Goal: Communication & Community: Answer question/provide support

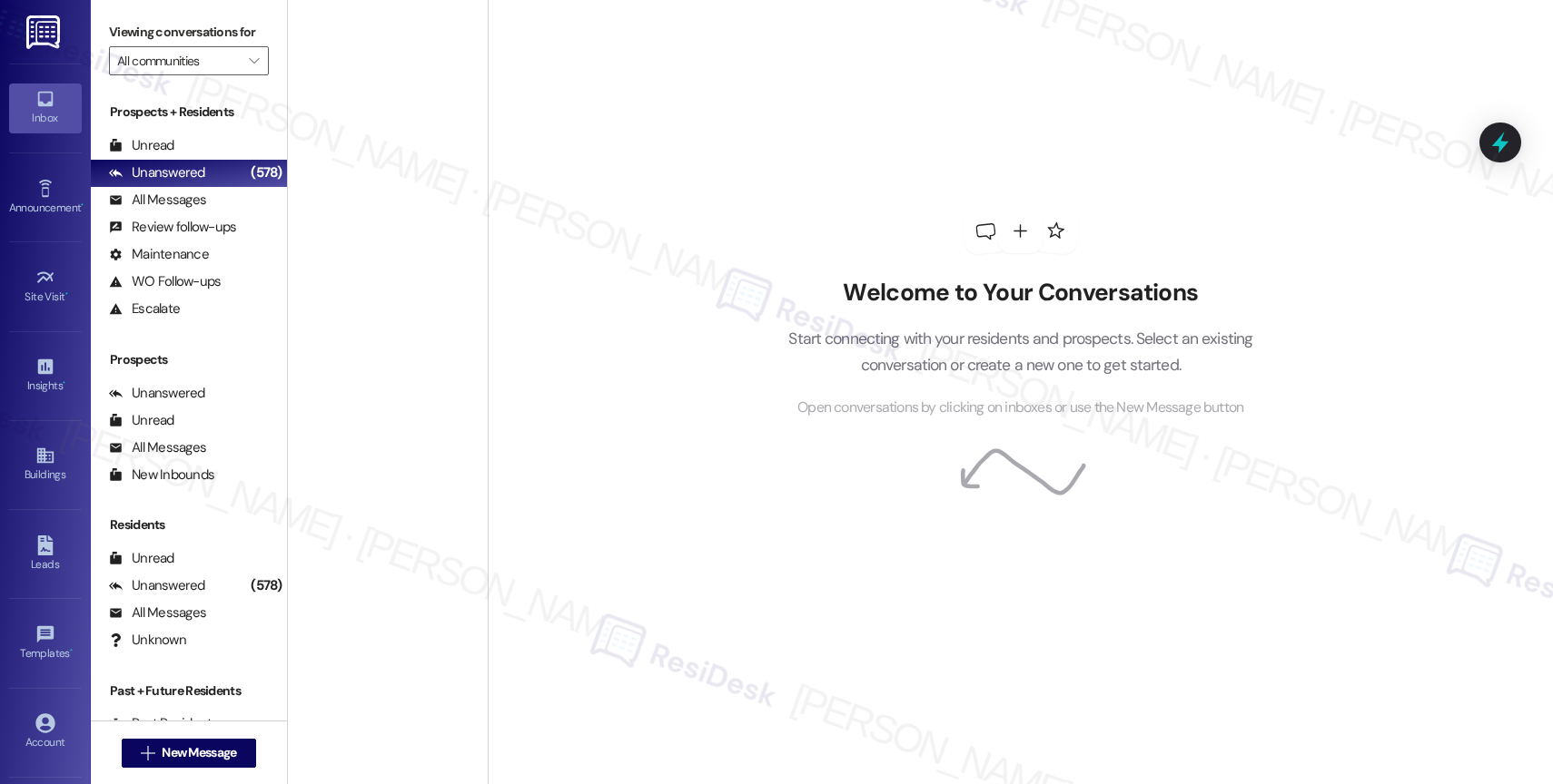
scroll to position [3703, 0]
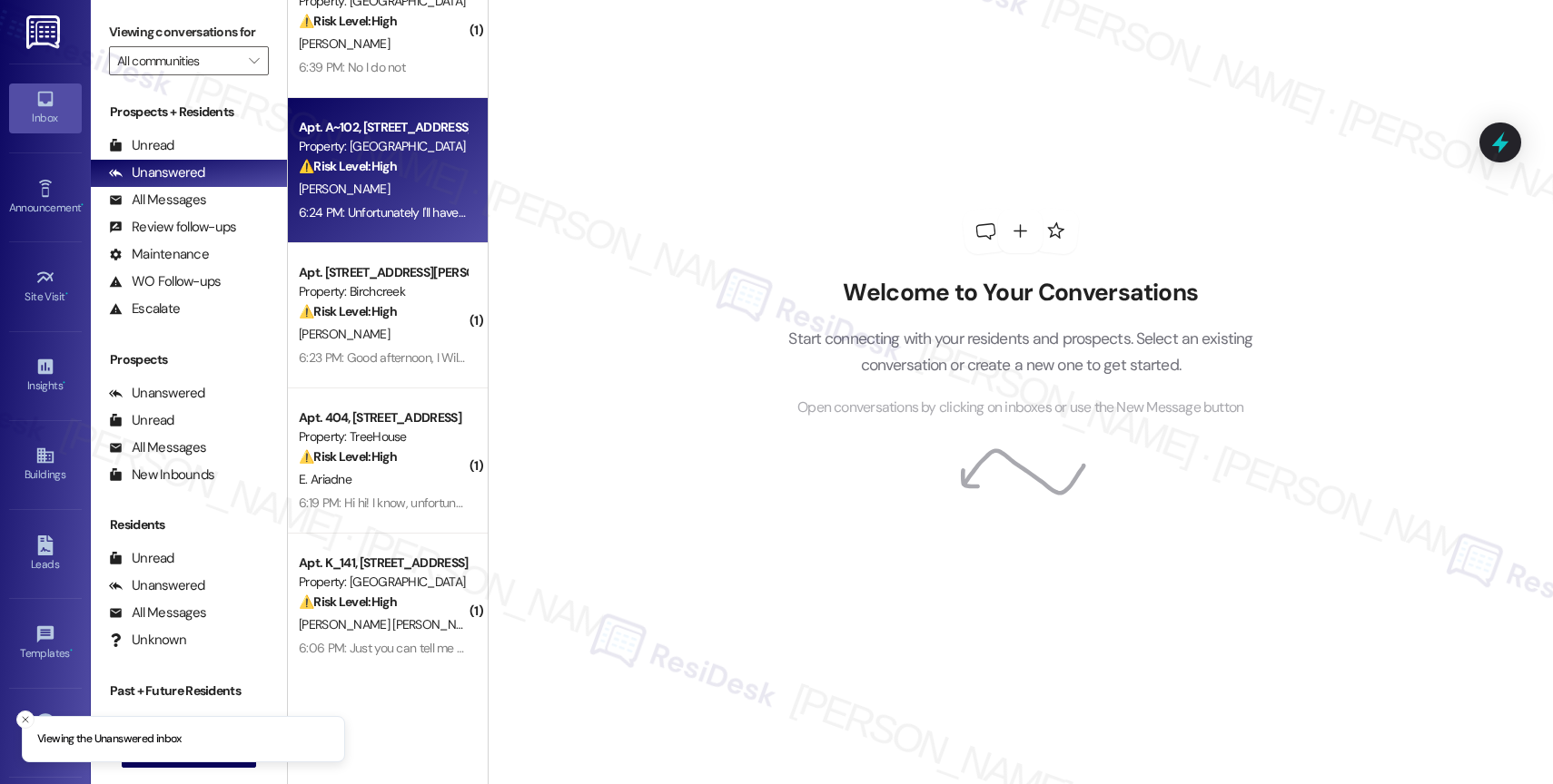
scroll to position [52, 0]
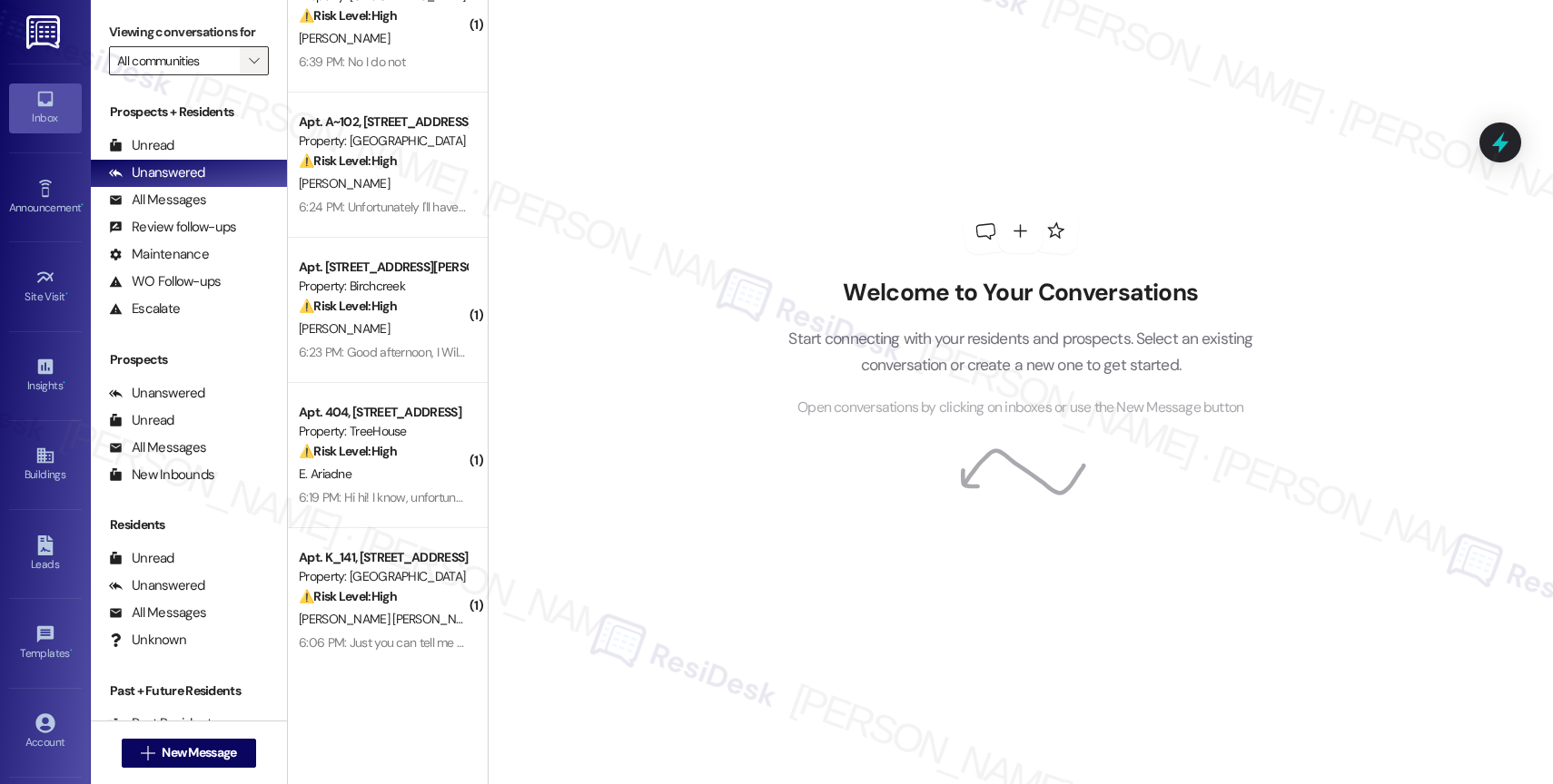
click at [245, 74] on span "" at bounding box center [253, 61] width 17 height 29
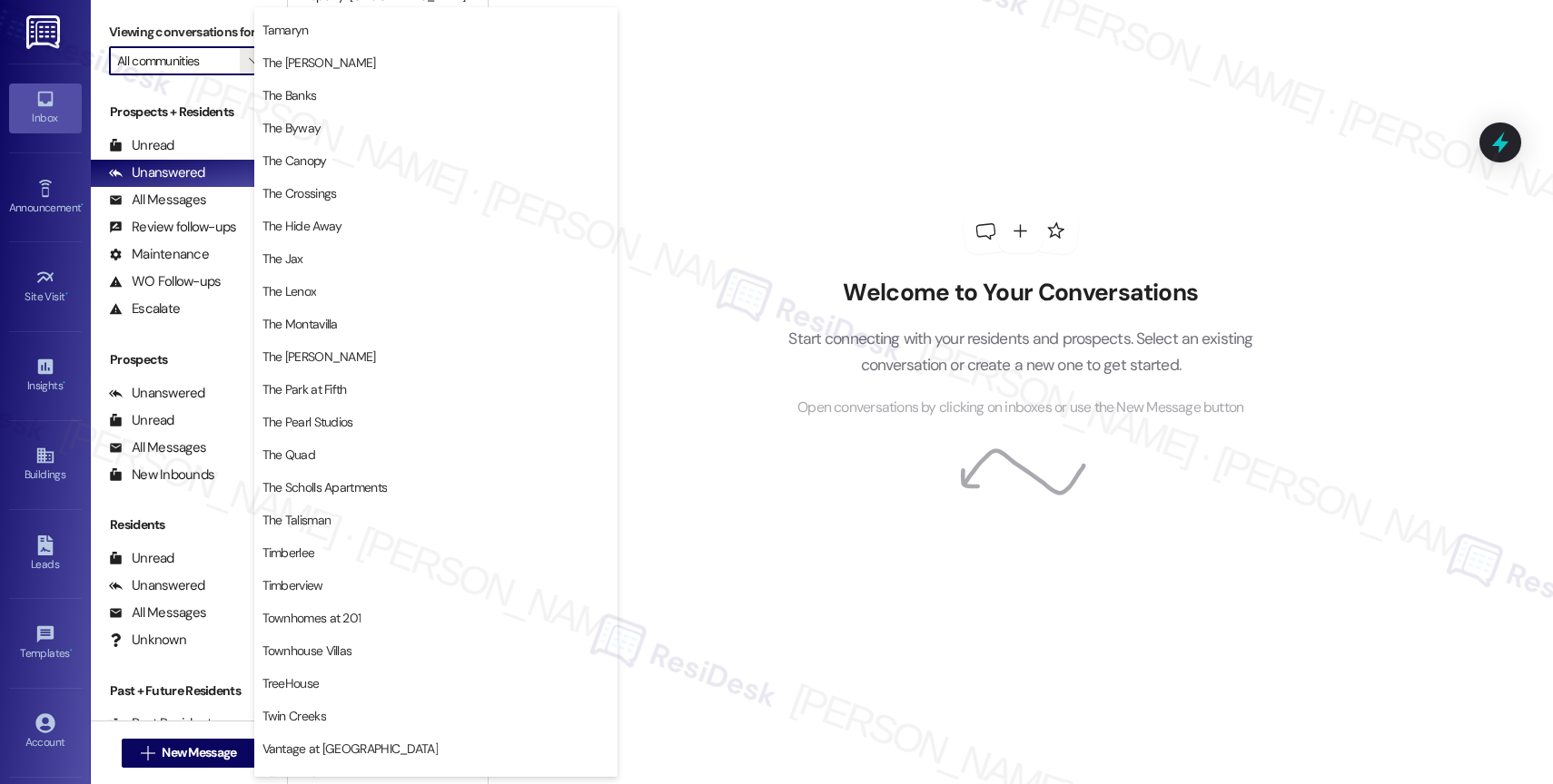
scroll to position [3349, 0]
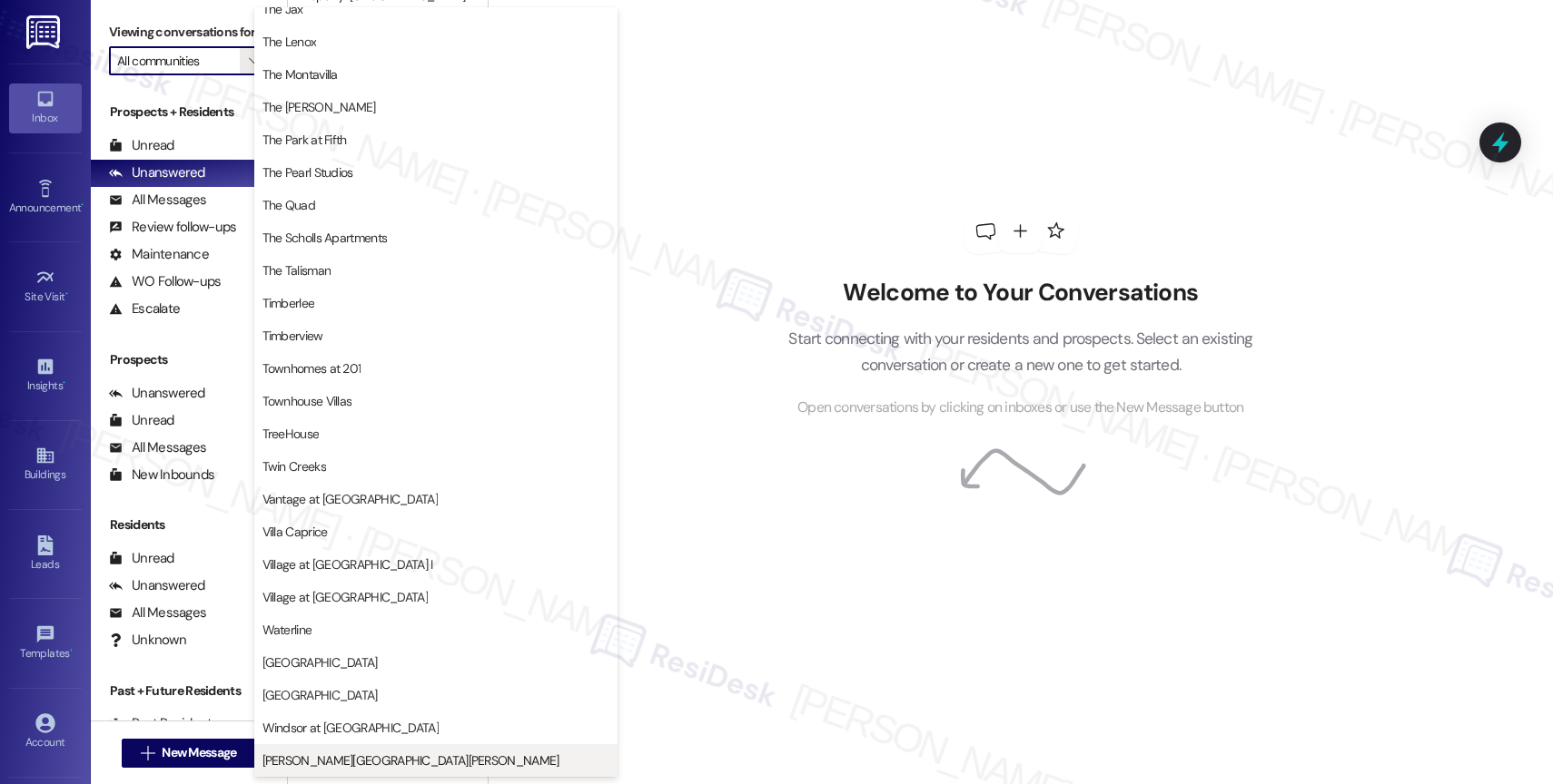
click at [341, 763] on span "Witham Hill Oaks" at bounding box center [411, 761] width 297 height 18
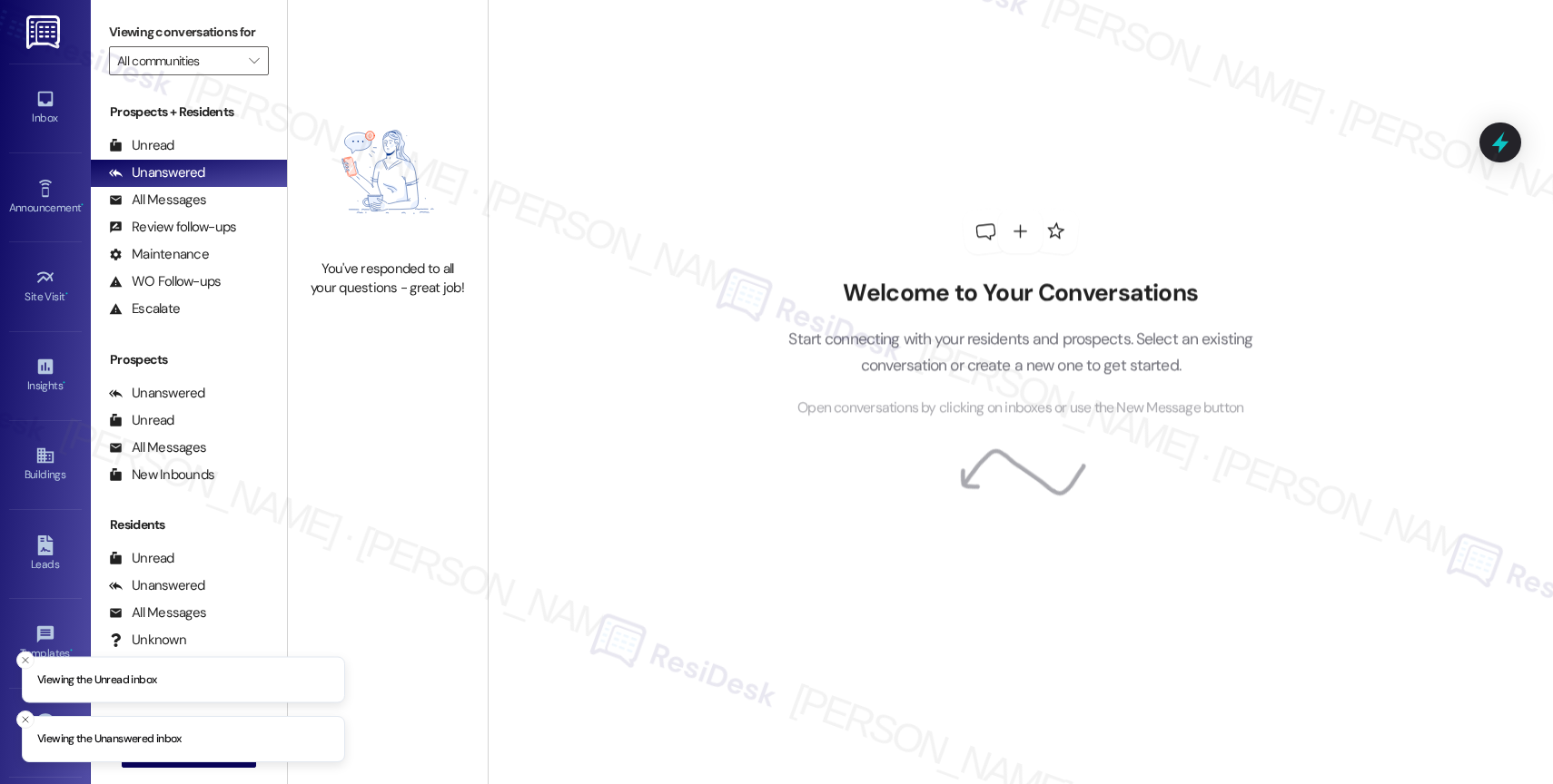
type input "Witham Hill Oaks"
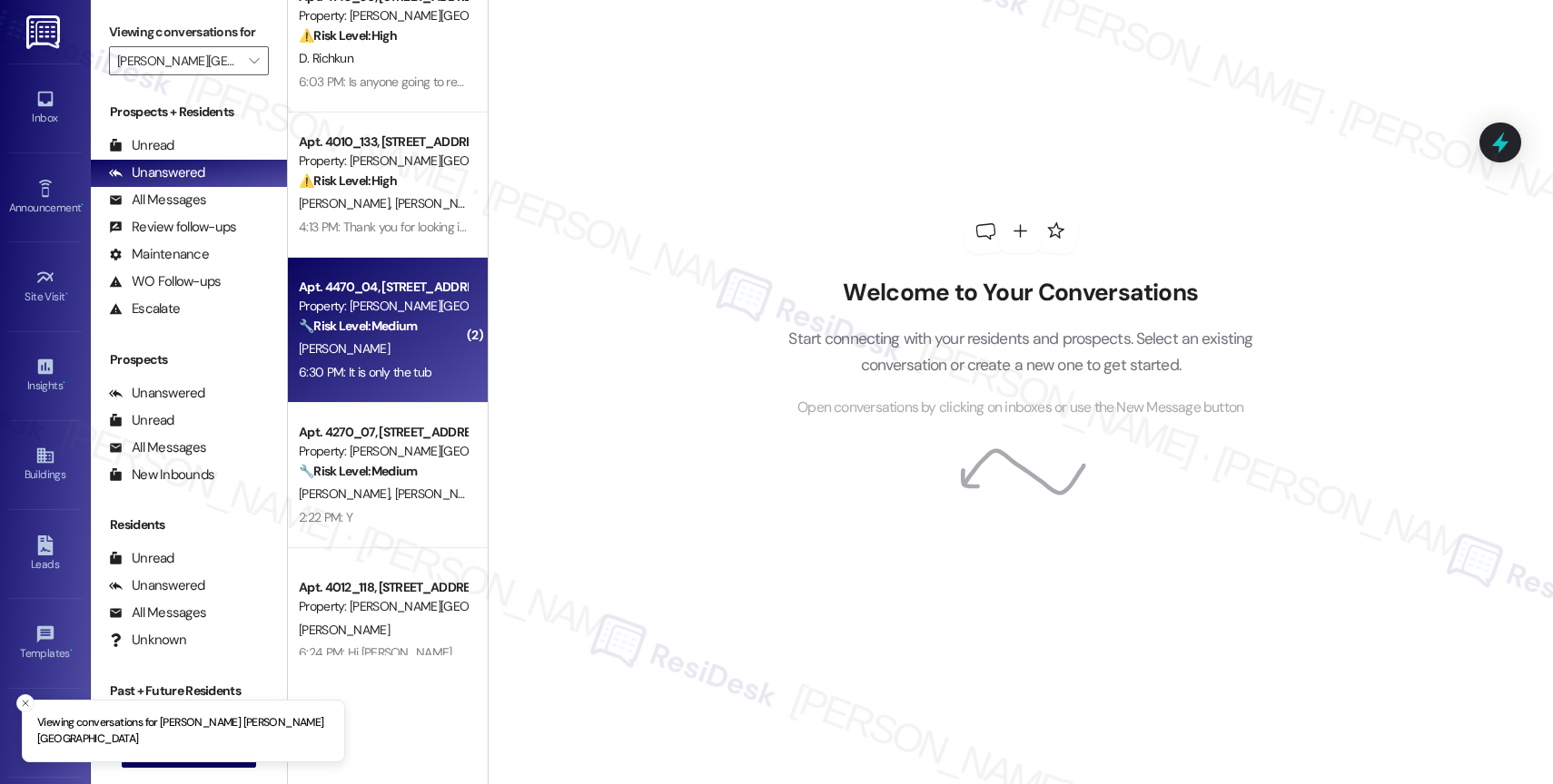
scroll to position [71, 0]
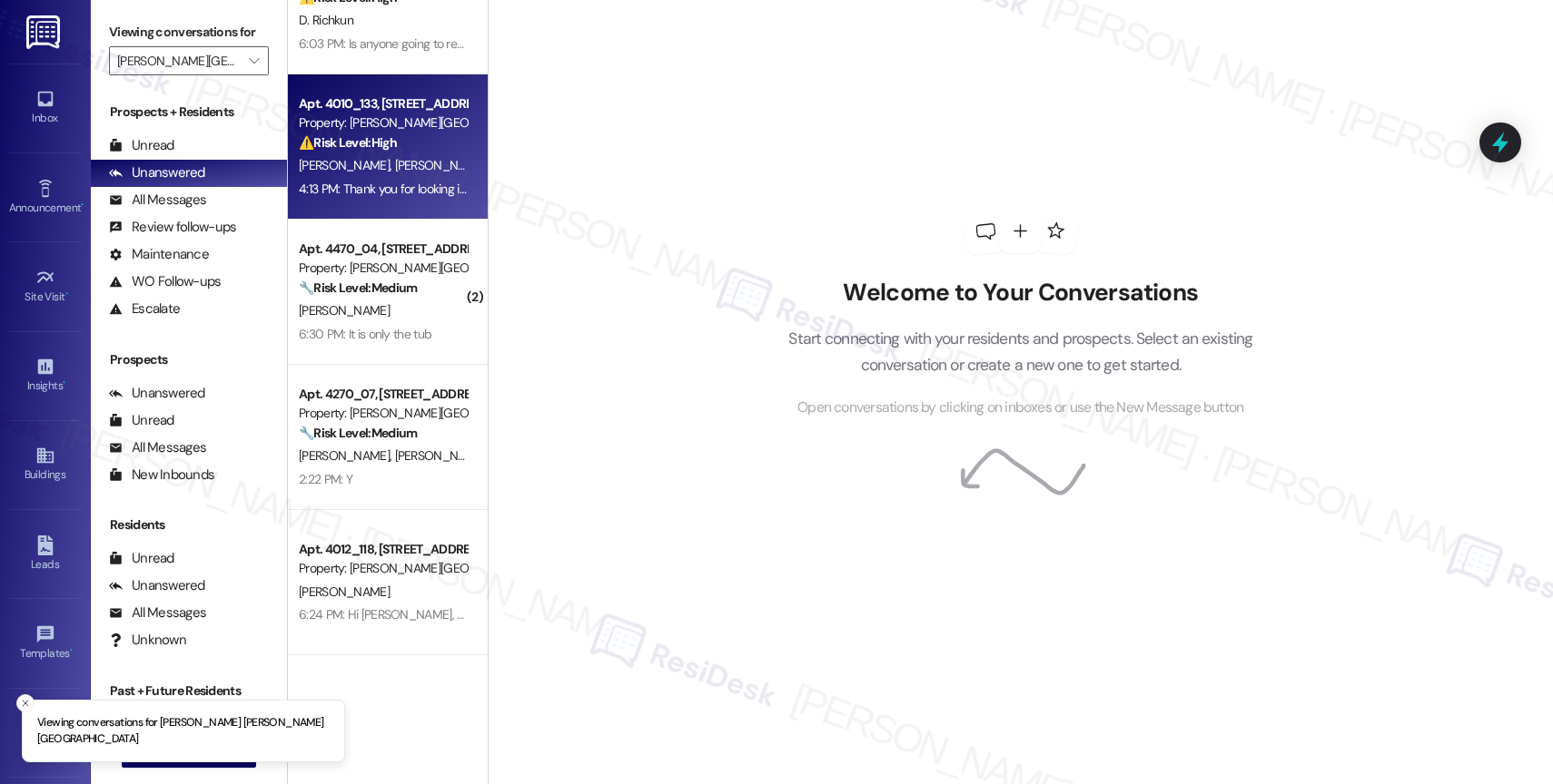
click at [398, 184] on div "4:13 PM: Thank you for looking into it 4:13 PM: Thank you for looking into it" at bounding box center [392, 189] width 186 height 17
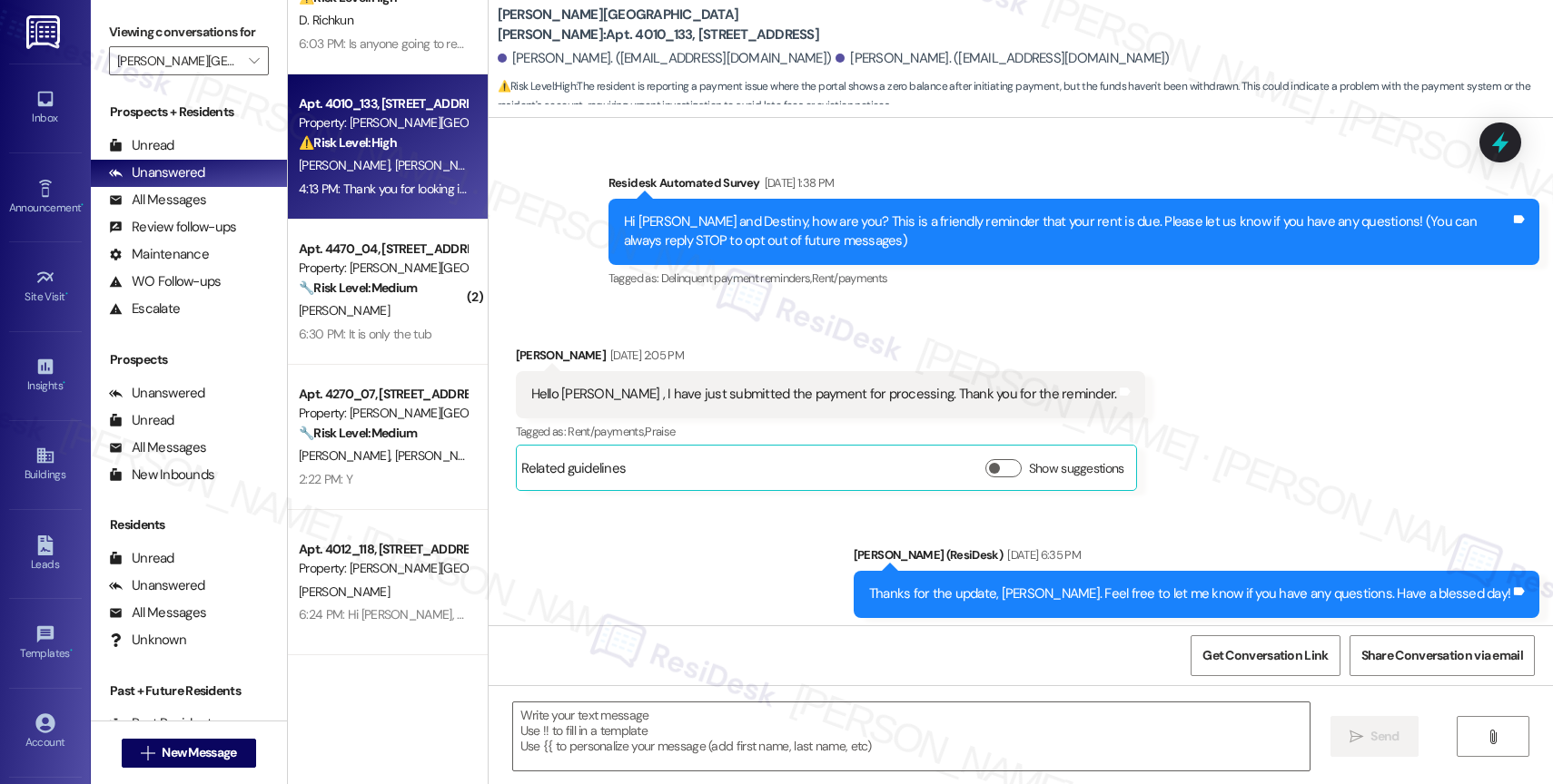
scroll to position [6608, 0]
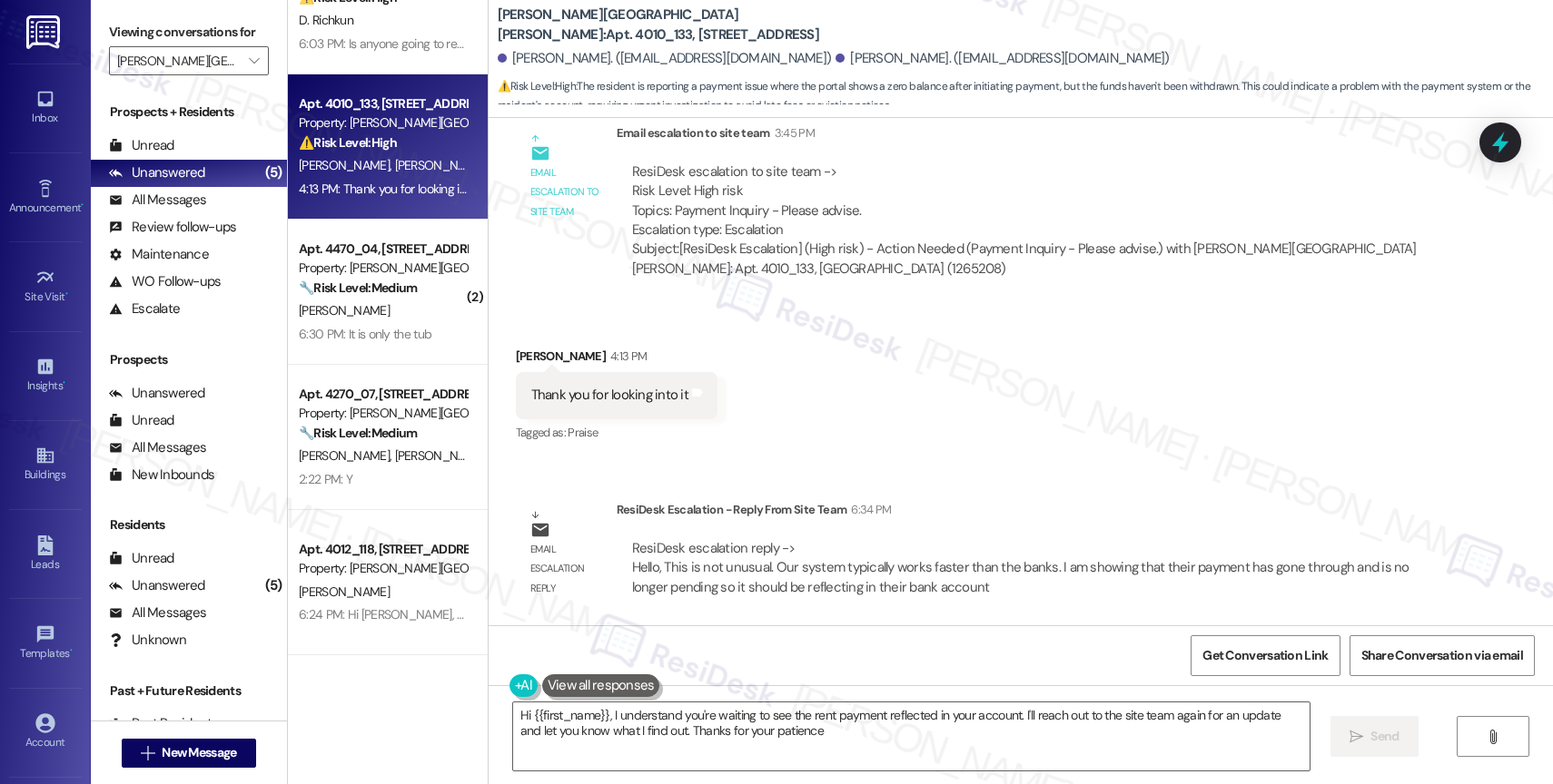
type textarea "Hi {{first_name}}, I understand you're waiting to see the rent payment reflecte…"
